Goal: Task Accomplishment & Management: Use online tool/utility

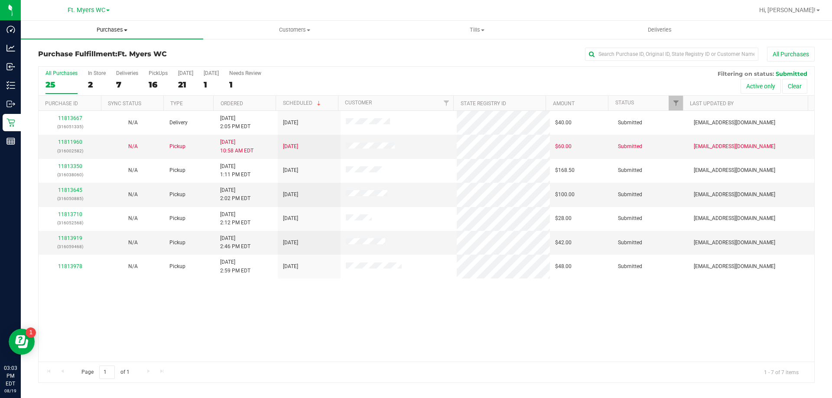
click at [116, 26] on span "Purchases" at bounding box center [112, 30] width 182 height 8
click at [71, 64] on span "Fulfillment" at bounding box center [48, 62] width 54 height 7
click at [156, 86] on div "6" at bounding box center [158, 85] width 19 height 10
click at [0, 0] on input "PickUps 6" at bounding box center [0, 0] width 0 height 0
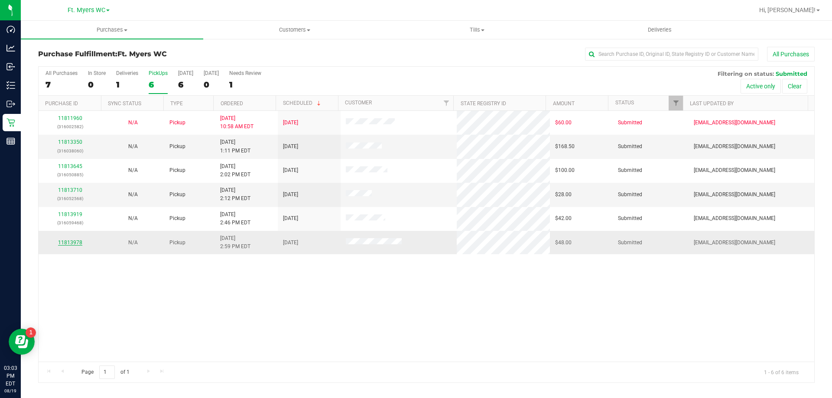
click at [71, 241] on link "11813978" at bounding box center [70, 243] width 24 height 6
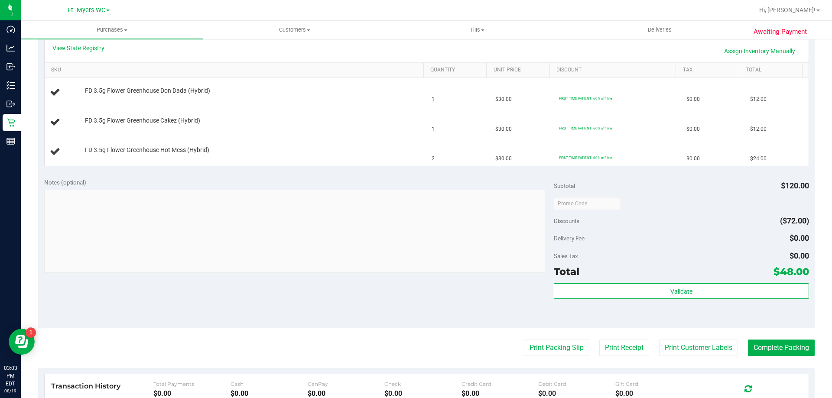
scroll to position [217, 0]
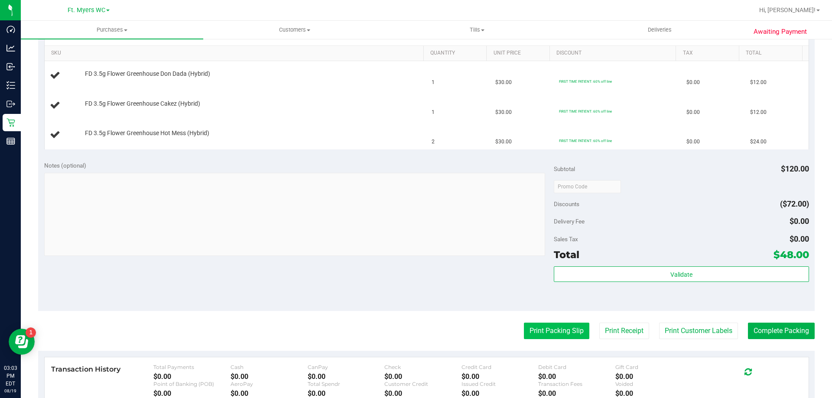
click at [554, 331] on button "Print Packing Slip" at bounding box center [556, 331] width 65 height 16
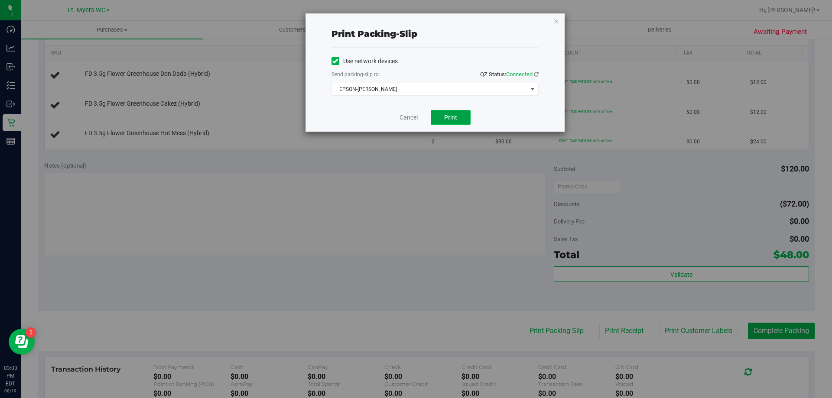
click at [459, 114] on button "Print" at bounding box center [451, 117] width 40 height 15
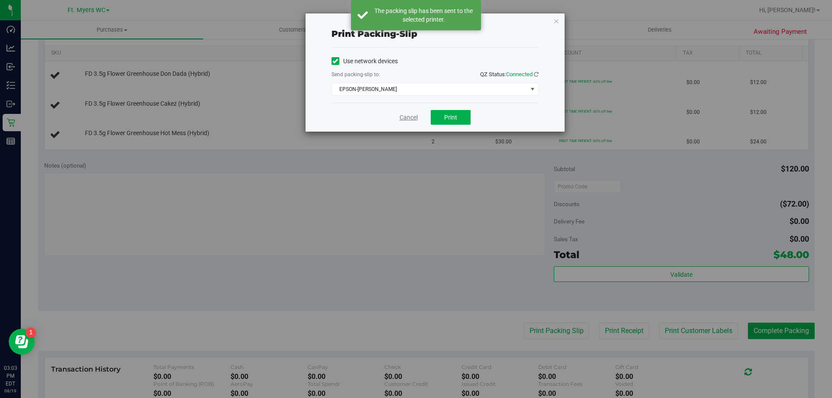
click at [402, 120] on link "Cancel" at bounding box center [408, 117] width 18 height 9
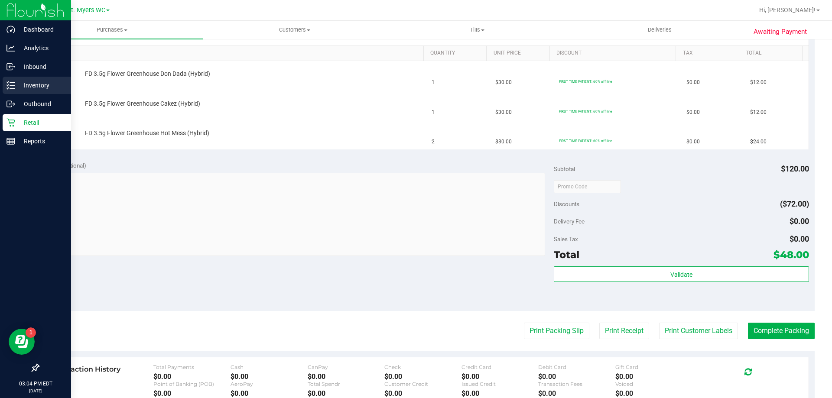
click at [7, 84] on icon at bounding box center [10, 85] width 9 height 9
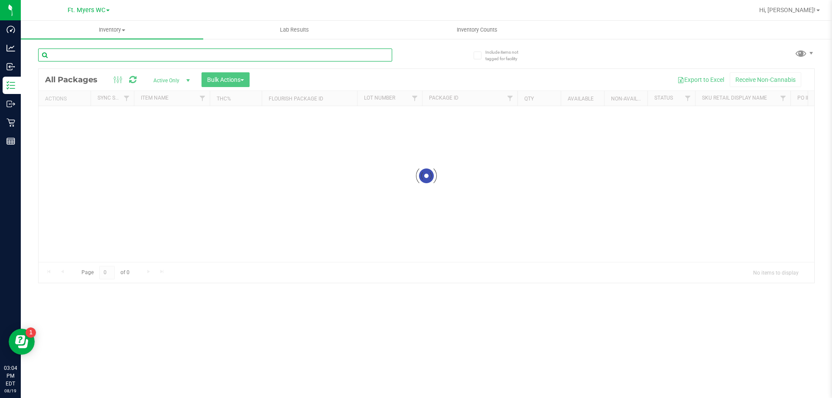
click at [159, 50] on input "text" at bounding box center [215, 55] width 354 height 13
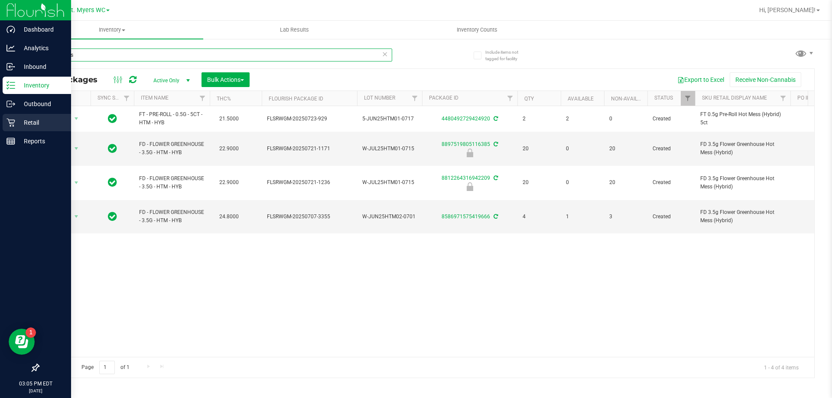
type input "hot mess"
click at [11, 123] on icon at bounding box center [10, 123] width 8 height 8
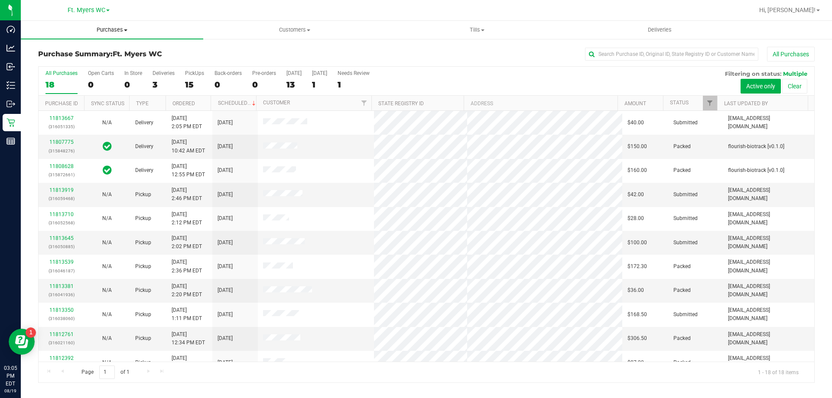
click at [115, 29] on span "Purchases" at bounding box center [112, 30] width 182 height 8
click at [113, 63] on li "Fulfillment" at bounding box center [112, 63] width 182 height 10
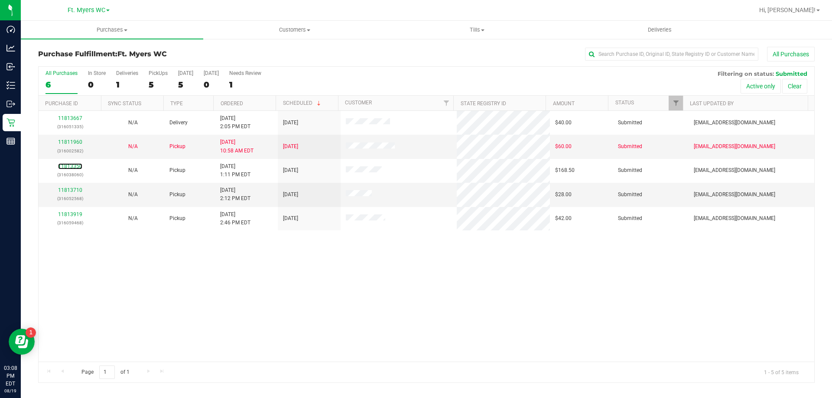
click at [78, 165] on link "11813350" at bounding box center [70, 166] width 24 height 6
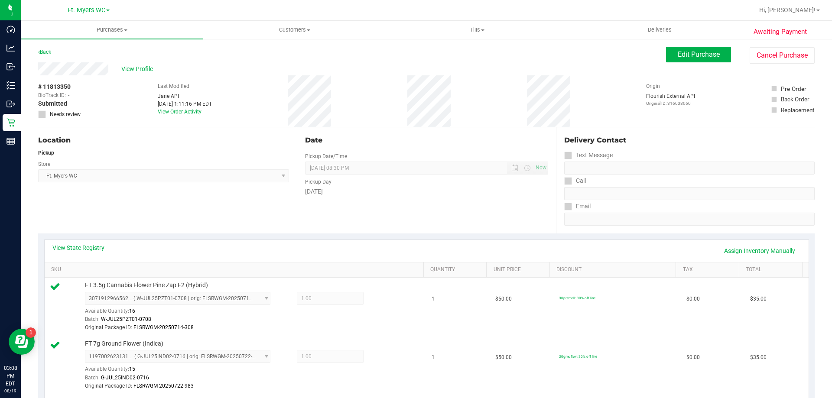
click at [47, 48] on div "Back" at bounding box center [44, 52] width 13 height 10
click at [50, 51] on link "Back" at bounding box center [44, 52] width 13 height 6
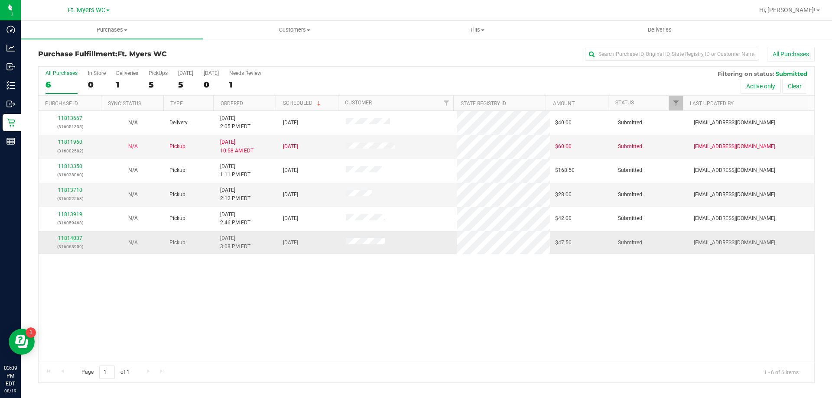
click at [66, 237] on link "11814037" at bounding box center [70, 238] width 24 height 6
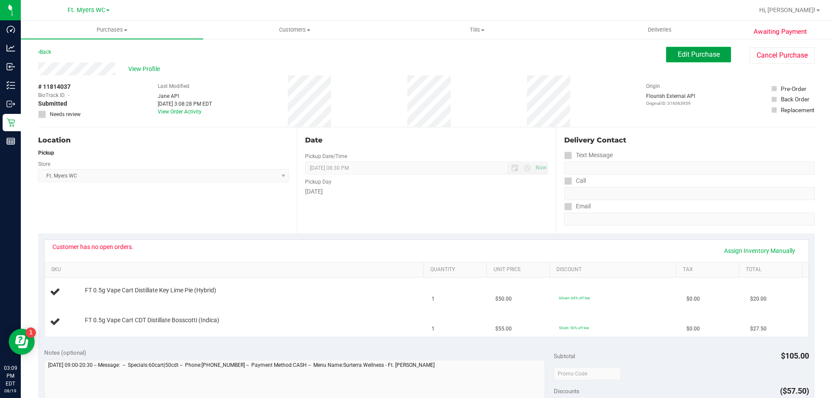
click at [694, 61] on button "Edit Purchase" at bounding box center [698, 55] width 65 height 16
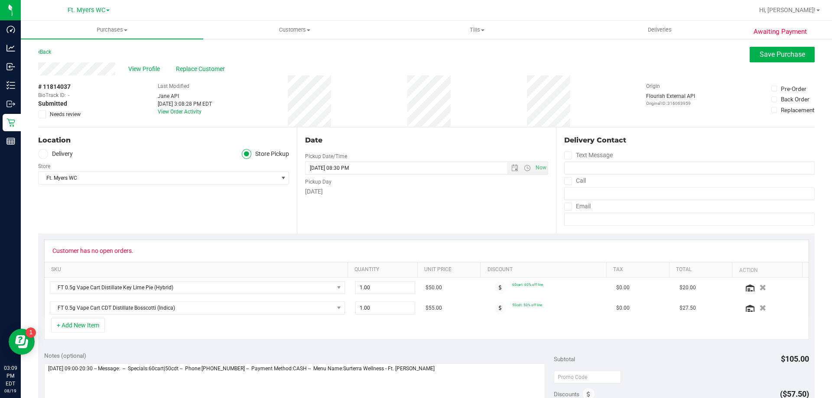
click at [45, 112] on span at bounding box center [42, 114] width 8 height 8
click at [0, 0] on input "Needs review" at bounding box center [0, 0] width 0 height 0
click at [794, 52] on span "Save Purchase" at bounding box center [781, 54] width 45 height 8
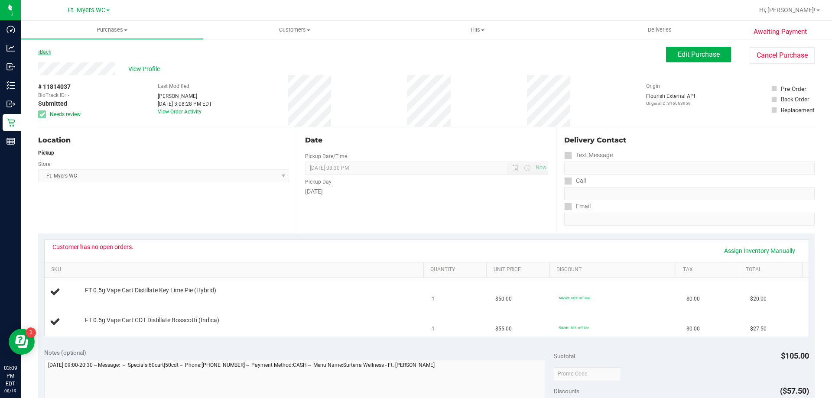
click at [48, 49] on link "Back" at bounding box center [44, 52] width 13 height 6
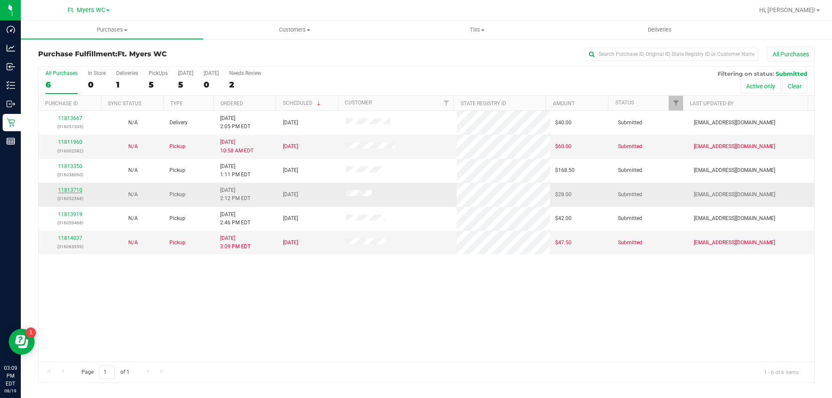
click at [59, 188] on link "11813710" at bounding box center [70, 190] width 24 height 6
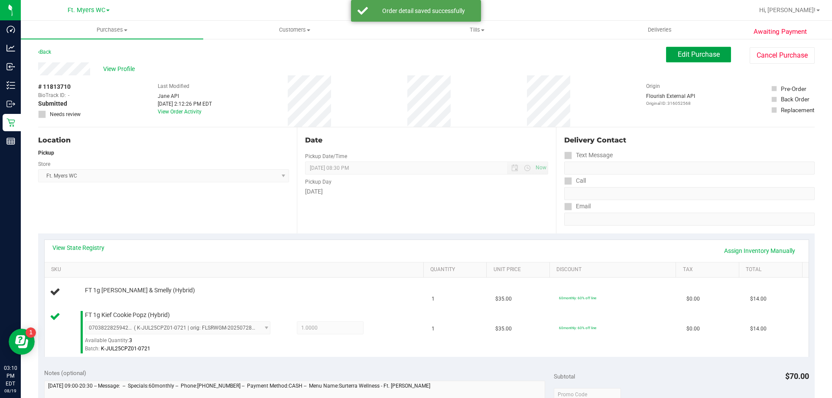
click at [715, 55] on button "Edit Purchase" at bounding box center [698, 55] width 65 height 16
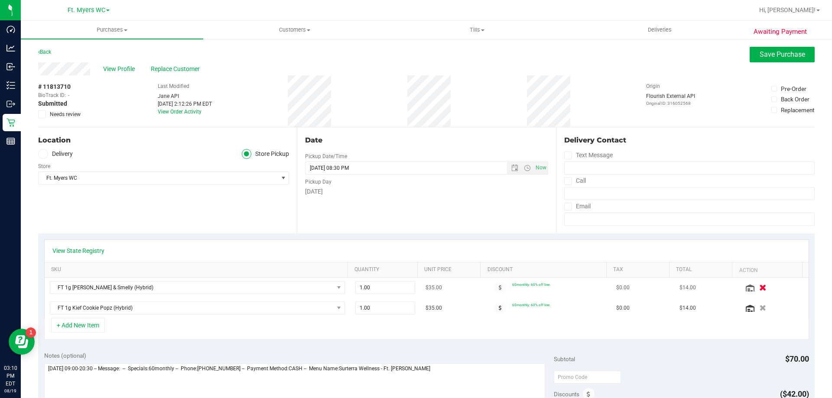
click at [755, 287] on button "button" at bounding box center [762, 287] width 15 height 9
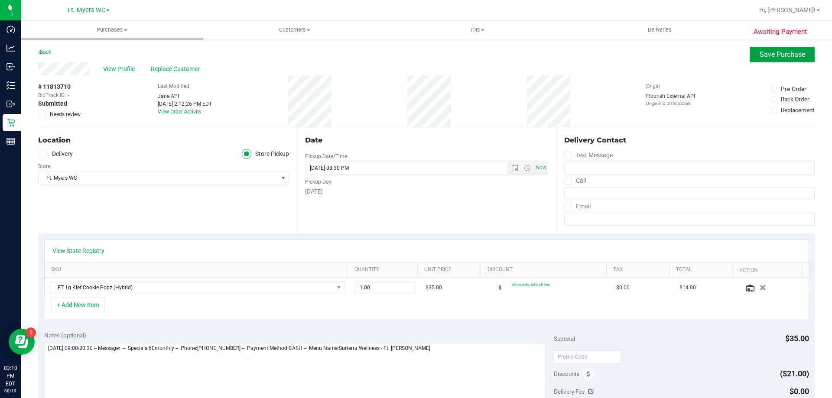
click at [777, 52] on span "Save Purchase" at bounding box center [781, 54] width 45 height 8
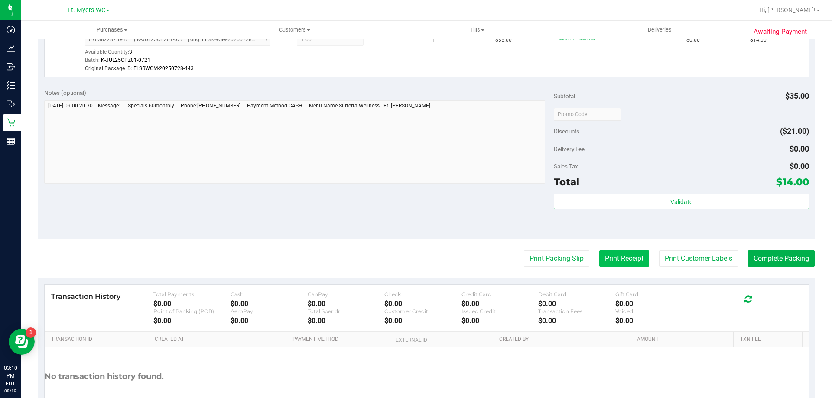
scroll to position [260, 0]
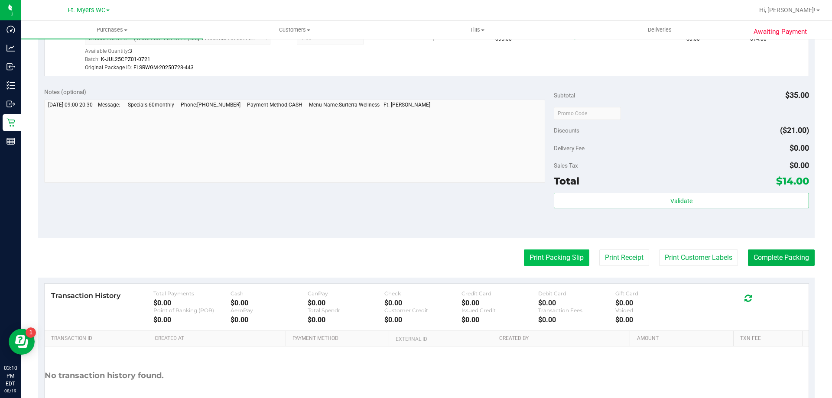
click at [577, 258] on button "Print Packing Slip" at bounding box center [556, 258] width 65 height 16
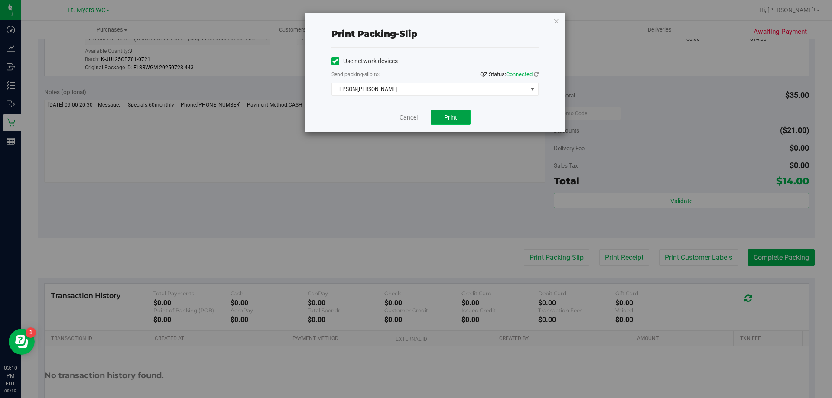
click at [457, 122] on button "Print" at bounding box center [451, 117] width 40 height 15
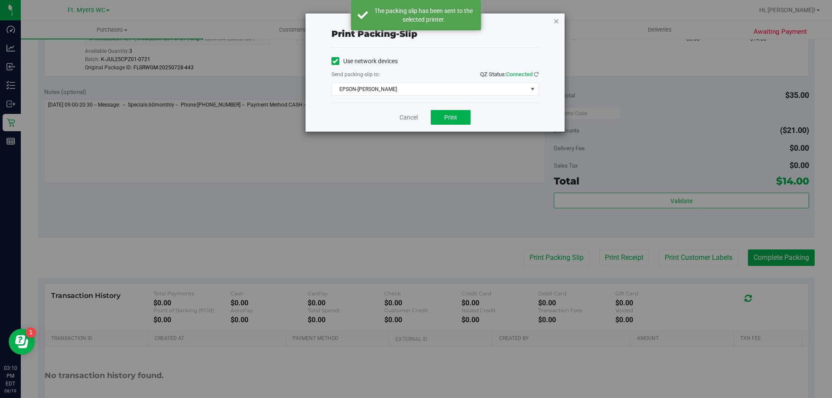
click at [555, 23] on icon "button" at bounding box center [556, 21] width 6 height 10
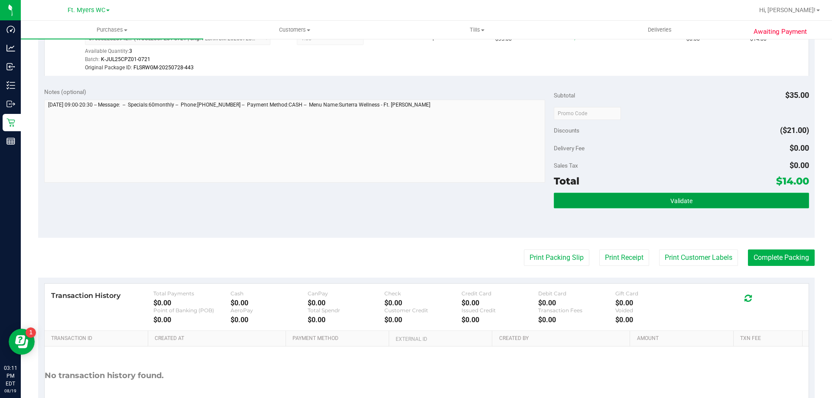
click at [667, 197] on button "Validate" at bounding box center [681, 201] width 255 height 16
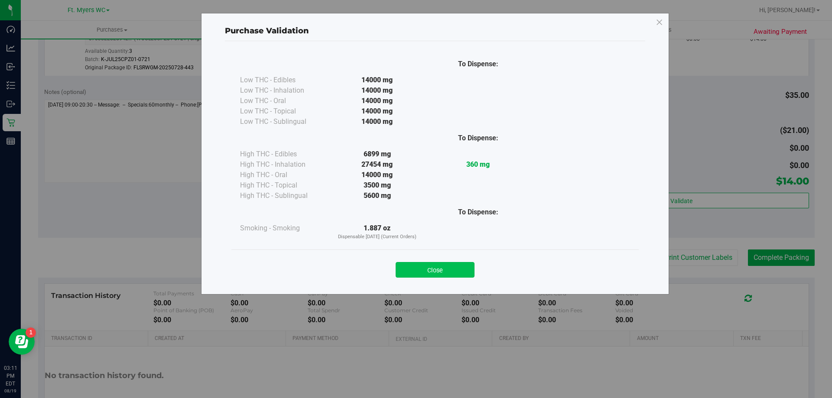
click at [464, 266] on button "Close" at bounding box center [434, 270] width 79 height 16
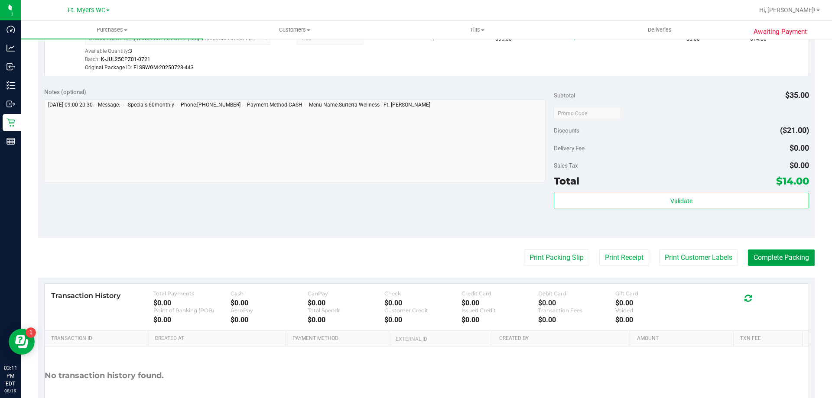
click at [798, 260] on button "Complete Packing" at bounding box center [781, 258] width 67 height 16
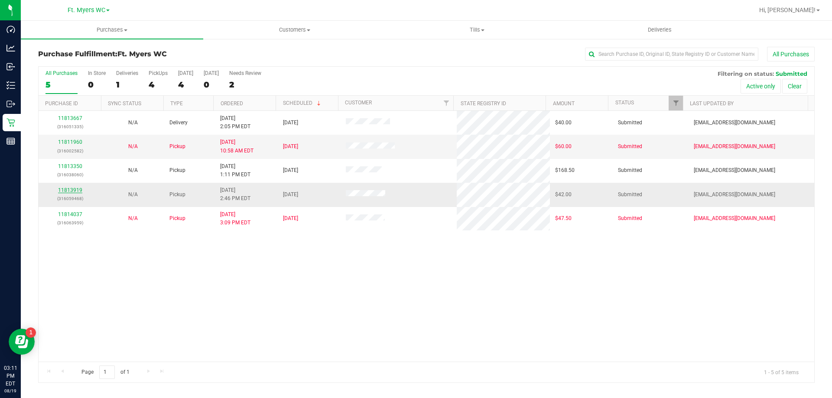
click at [69, 189] on link "11813919" at bounding box center [70, 190] width 24 height 6
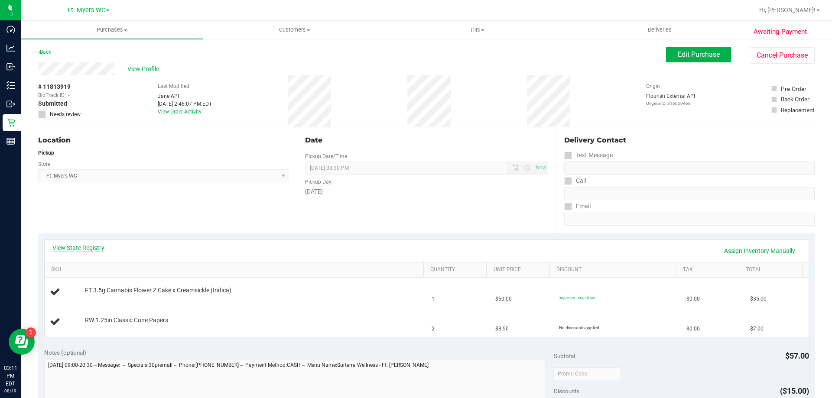
click at [86, 245] on link "View State Registry" at bounding box center [78, 247] width 52 height 9
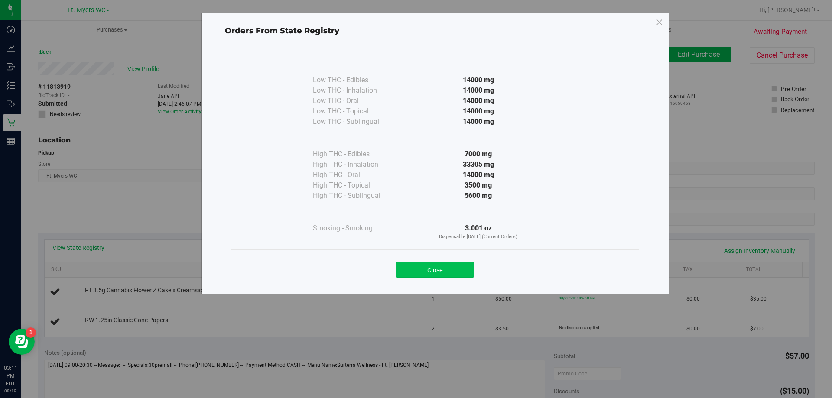
click at [448, 267] on button "Close" at bounding box center [434, 270] width 79 height 16
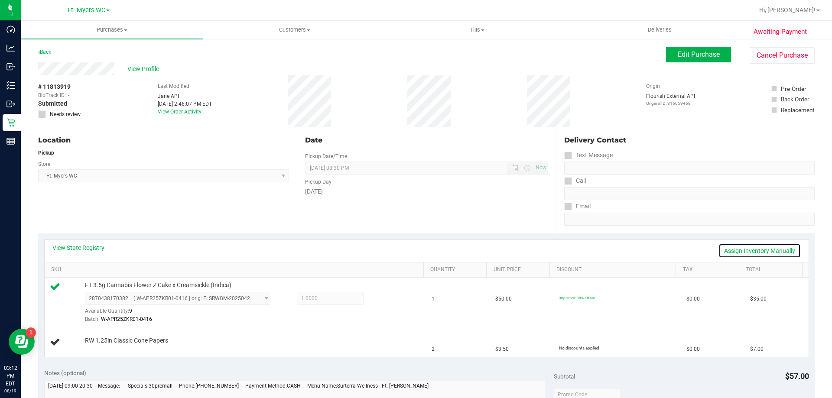
click at [737, 251] on link "Assign Inventory Manually" at bounding box center [759, 250] width 82 height 15
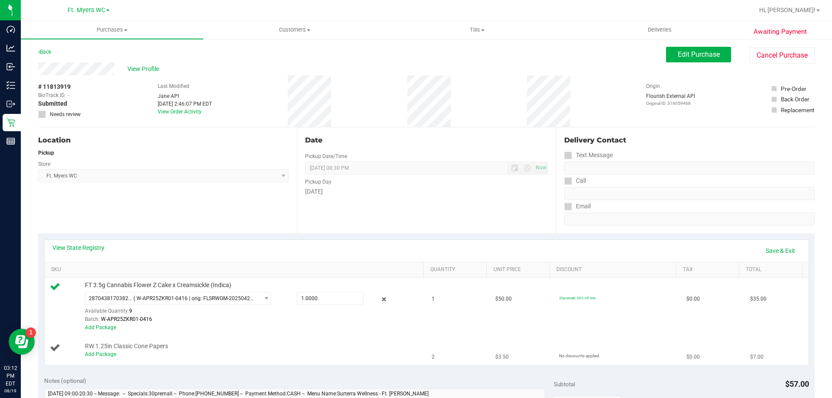
click at [113, 357] on div "Add Package" at bounding box center [252, 354] width 334 height 8
click at [110, 353] on link "Add Package" at bounding box center [100, 354] width 31 height 6
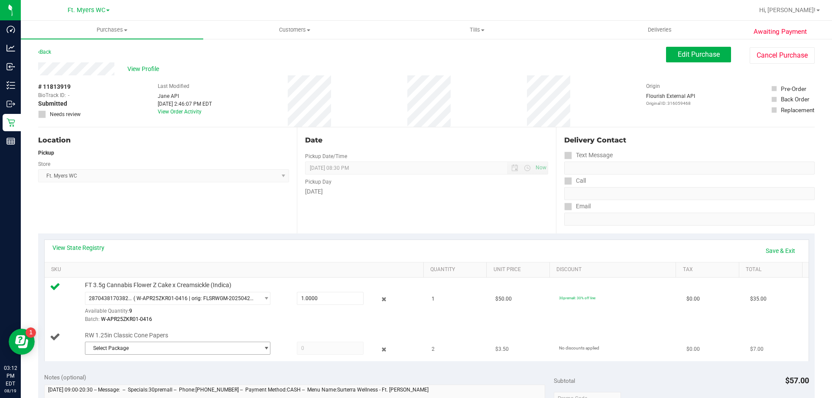
click at [146, 353] on span "Select Package" at bounding box center [172, 348] width 174 height 12
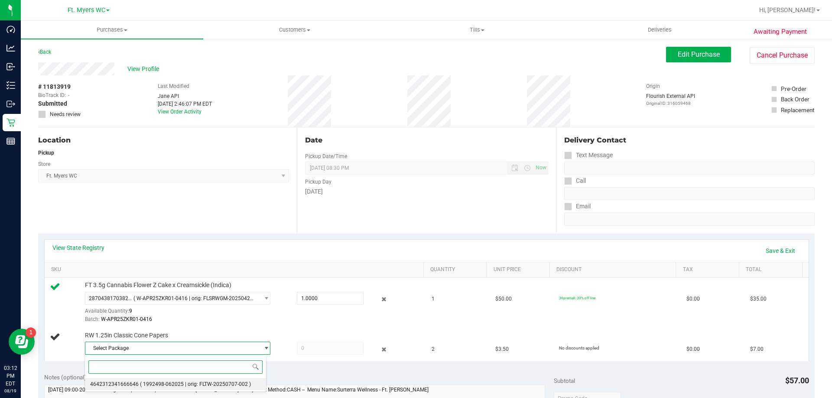
click at [162, 388] on li "4642312341666646 ( 1992498-062025 | orig: FLTW-20250707-002 )" at bounding box center [175, 384] width 181 height 12
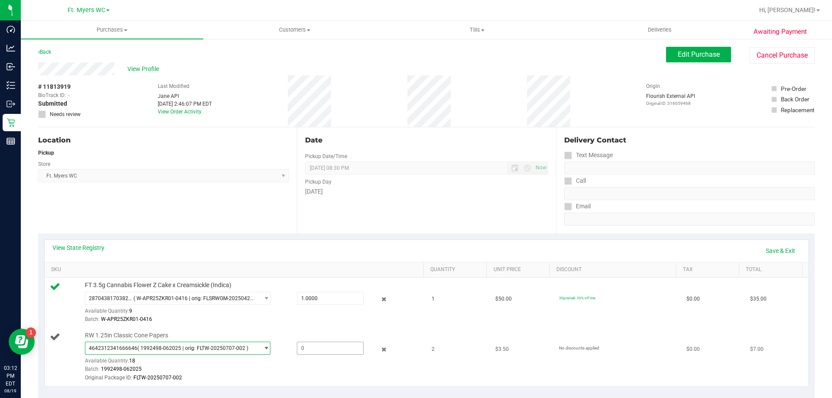
click at [315, 346] on span at bounding box center [330, 348] width 67 height 13
type input "2"
type input "2.0000"
click at [349, 321] on div "Batch: W-APR25ZKR01-0416" at bounding box center [252, 319] width 334 height 8
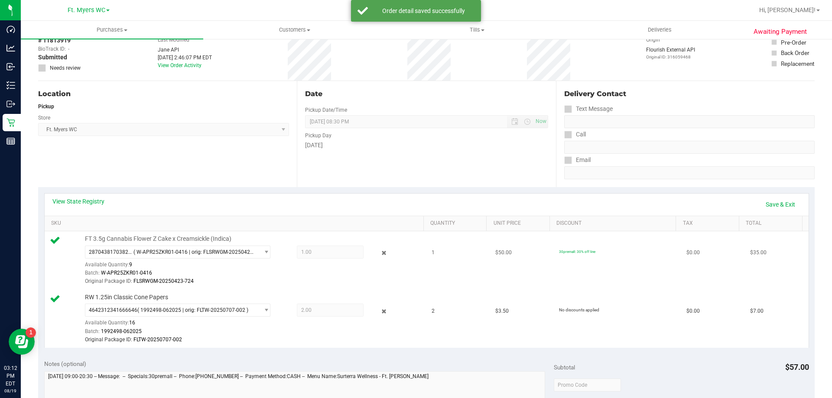
scroll to position [43, 0]
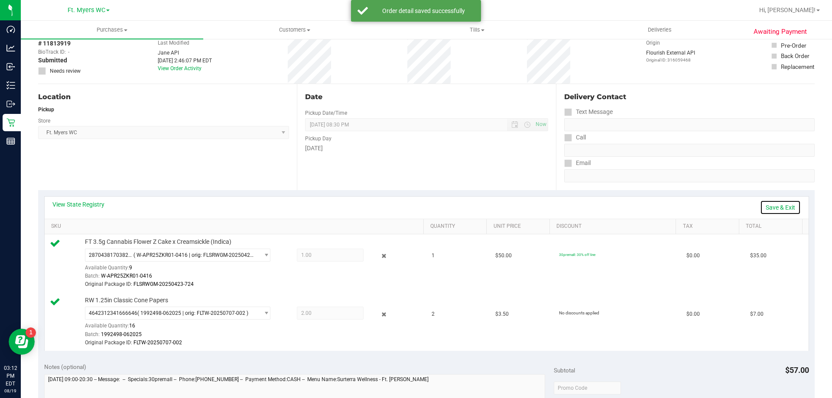
click at [779, 209] on link "Save & Exit" at bounding box center [780, 207] width 41 height 15
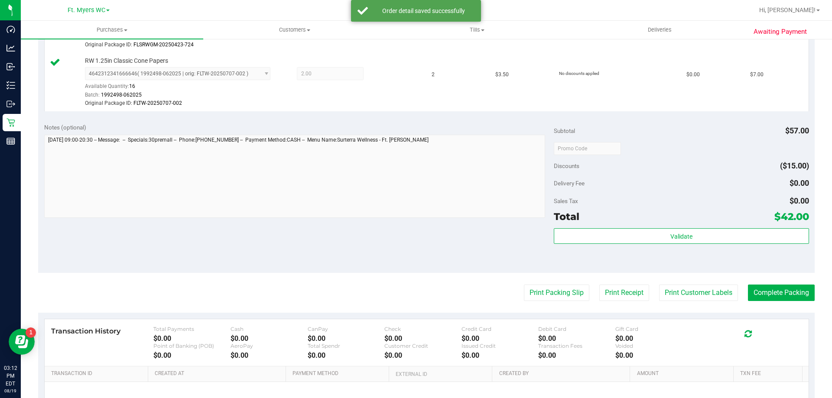
scroll to position [303, 0]
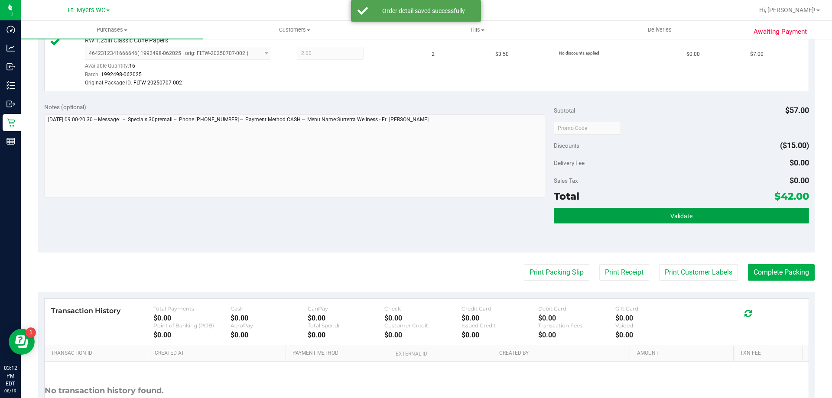
click at [693, 214] on button "Validate" at bounding box center [681, 216] width 255 height 16
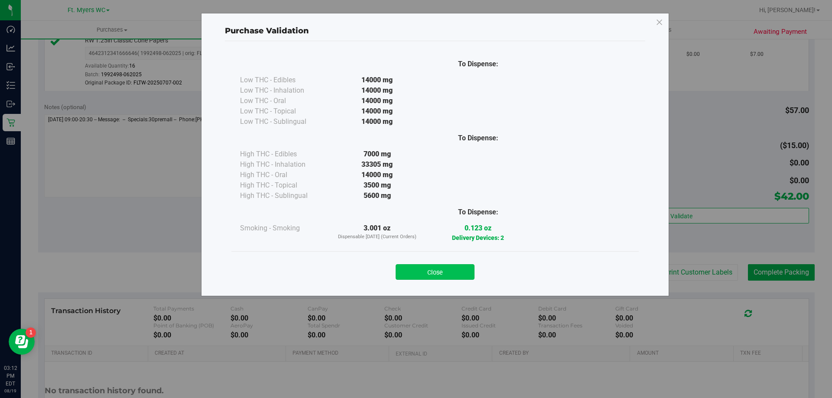
click at [457, 270] on button "Close" at bounding box center [434, 272] width 79 height 16
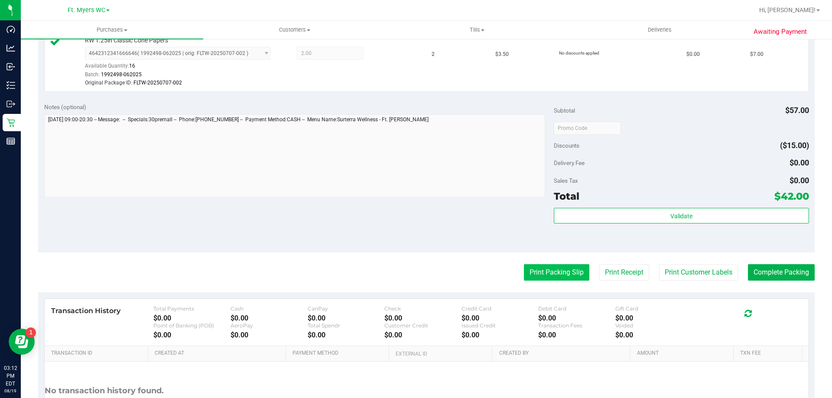
click at [538, 272] on button "Print Packing Slip" at bounding box center [556, 272] width 65 height 16
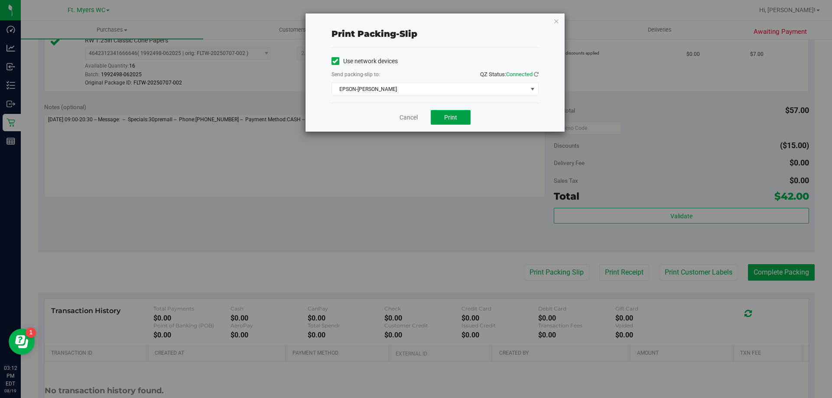
click at [447, 122] on button "Print" at bounding box center [451, 117] width 40 height 15
click at [408, 116] on link "Cancel" at bounding box center [408, 117] width 18 height 9
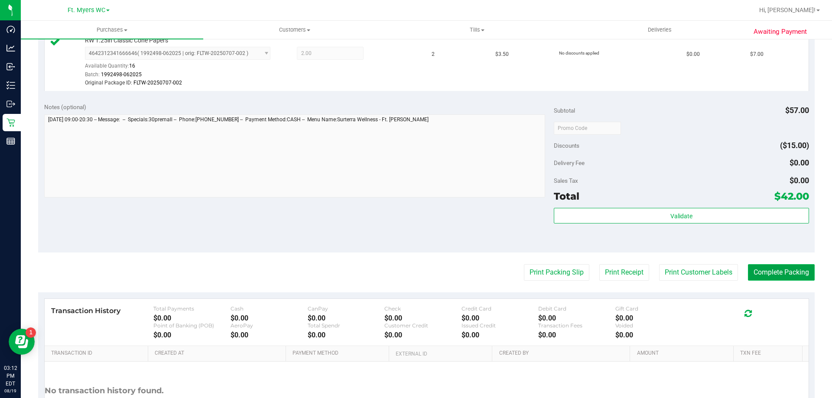
click at [780, 270] on button "Complete Packing" at bounding box center [781, 272] width 67 height 16
